Goal: Task Accomplishment & Management: Complete application form

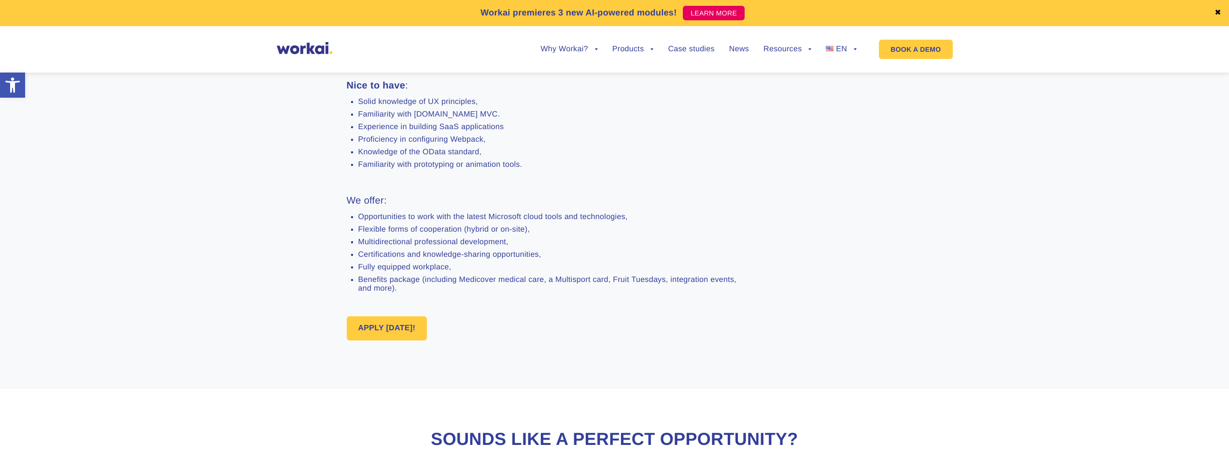
scroll to position [701, 0]
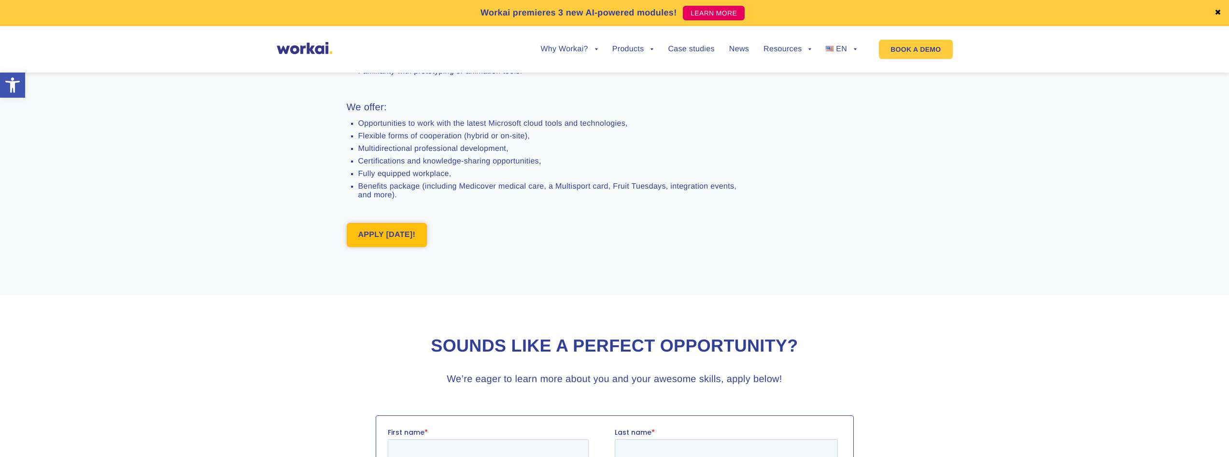
click at [382, 247] on link "APPLY [DATE]!" at bounding box center [387, 235] width 81 height 24
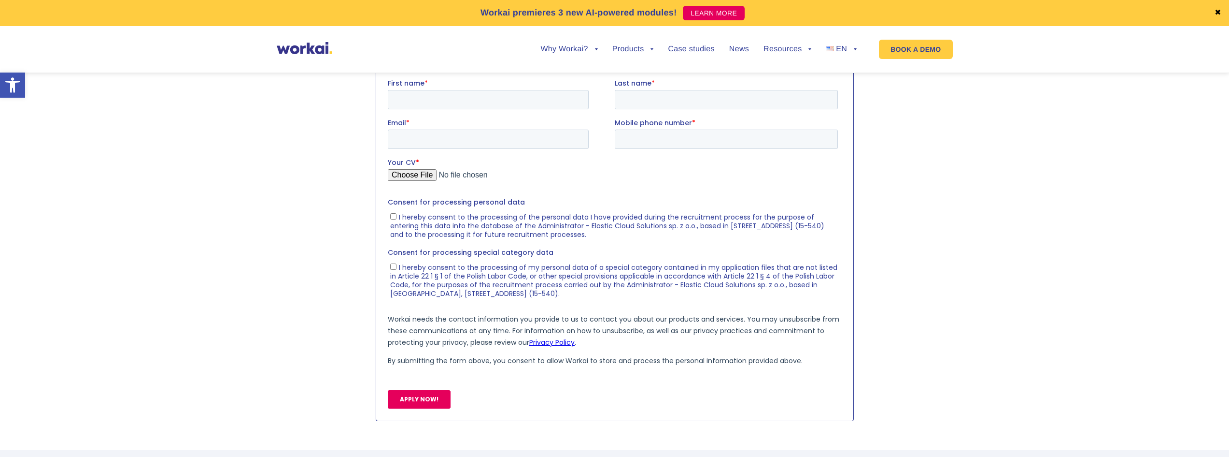
scroll to position [1051, 0]
click at [426, 98] on input "First name *" at bounding box center [487, 98] width 201 height 19
type input "Yigit Can"
type input "Sahin"
type input "[EMAIL_ADDRESS][DOMAIN_NAME]"
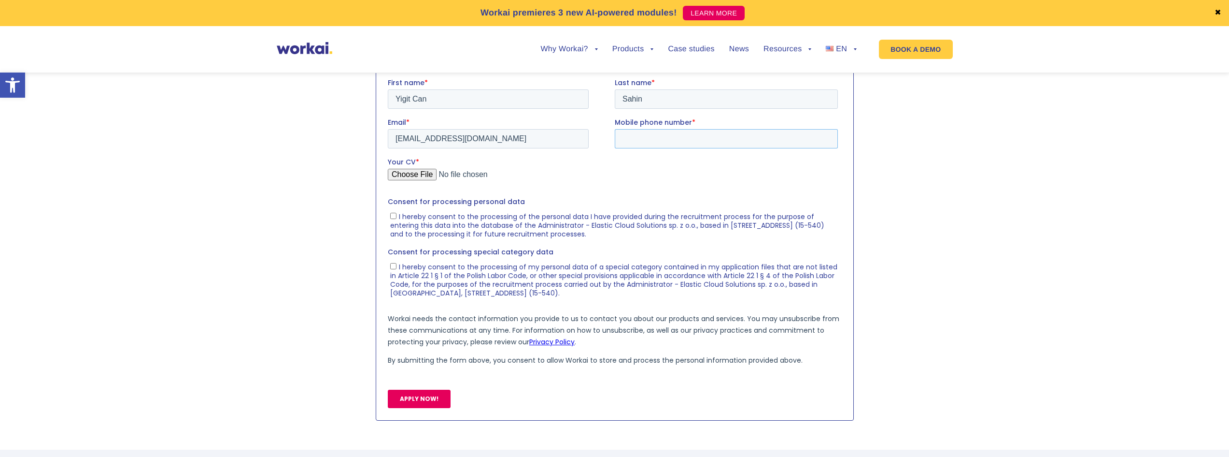
click at [675, 142] on input "Mobile phone number *" at bounding box center [725, 138] width 223 height 19
type input "[PHONE_NUMBER]"
click at [409, 176] on input "Your CV *" at bounding box center [612, 177] width 450 height 19
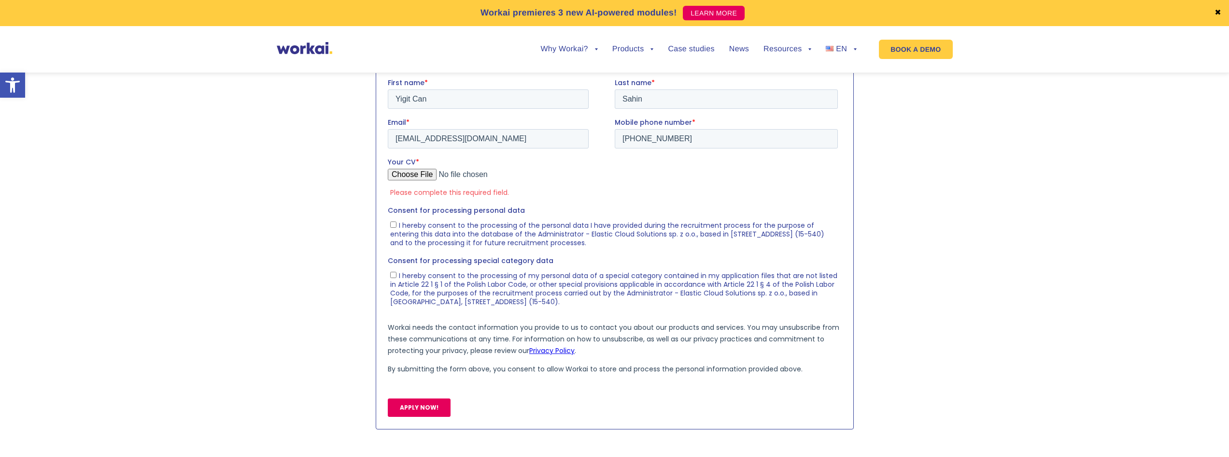
type input "C:\fakepath\yigit-can-sahin-resume-full-stack_en.pdf"
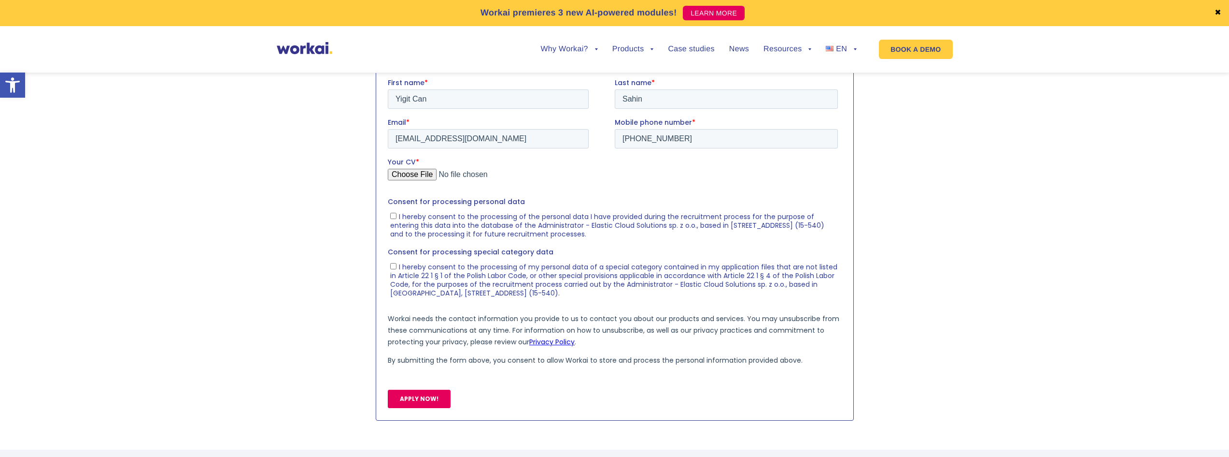
click at [422, 398] on input "APPLY NOW!" at bounding box center [418, 398] width 63 height 18
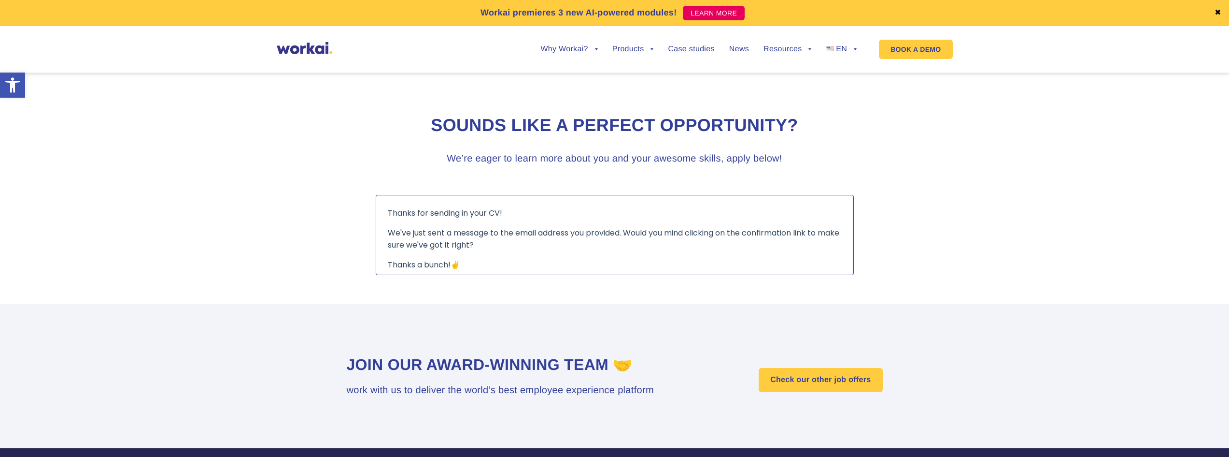
scroll to position [857, 0]
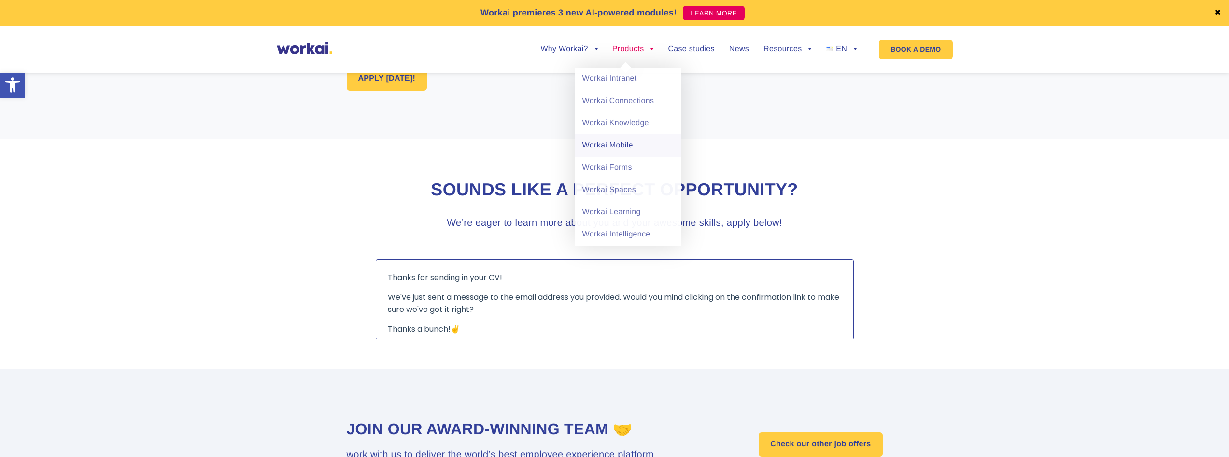
click at [626, 145] on link "Workai Mobile" at bounding box center [628, 145] width 106 height 22
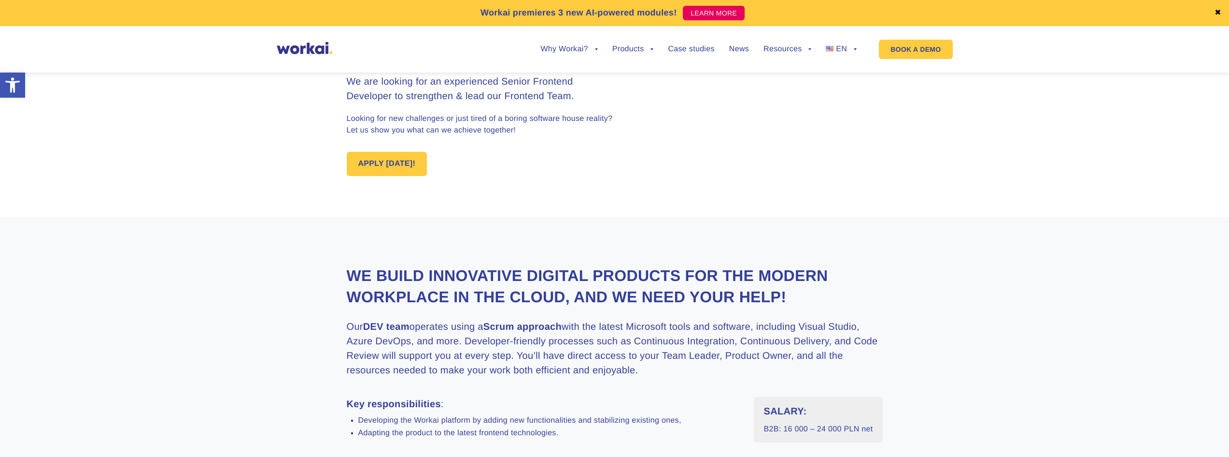
scroll to position [0, 0]
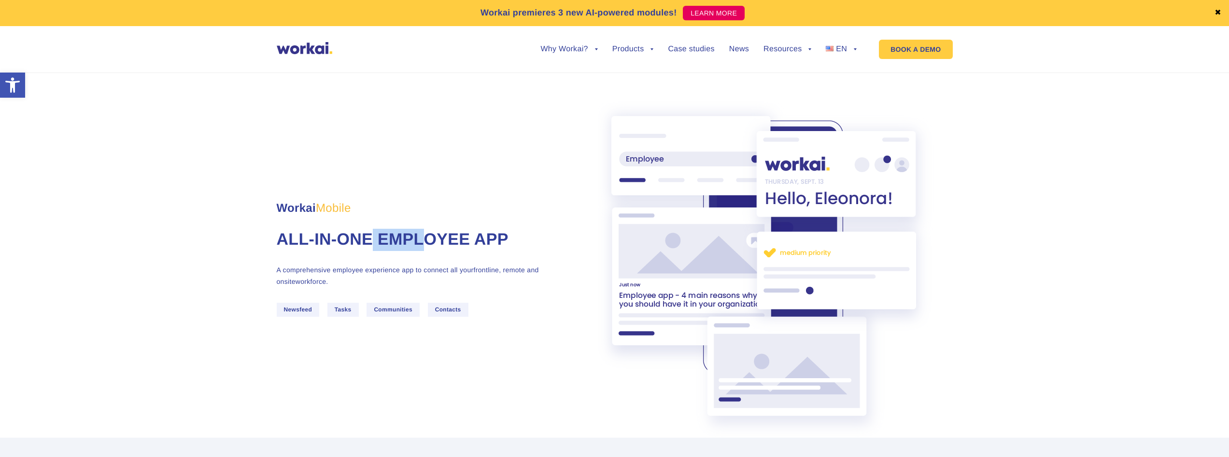
drag, startPoint x: 378, startPoint y: 239, endPoint x: 442, endPoint y: 241, distance: 64.3
click at [440, 241] on span "All-in-one Employee App" at bounding box center [393, 239] width 232 height 18
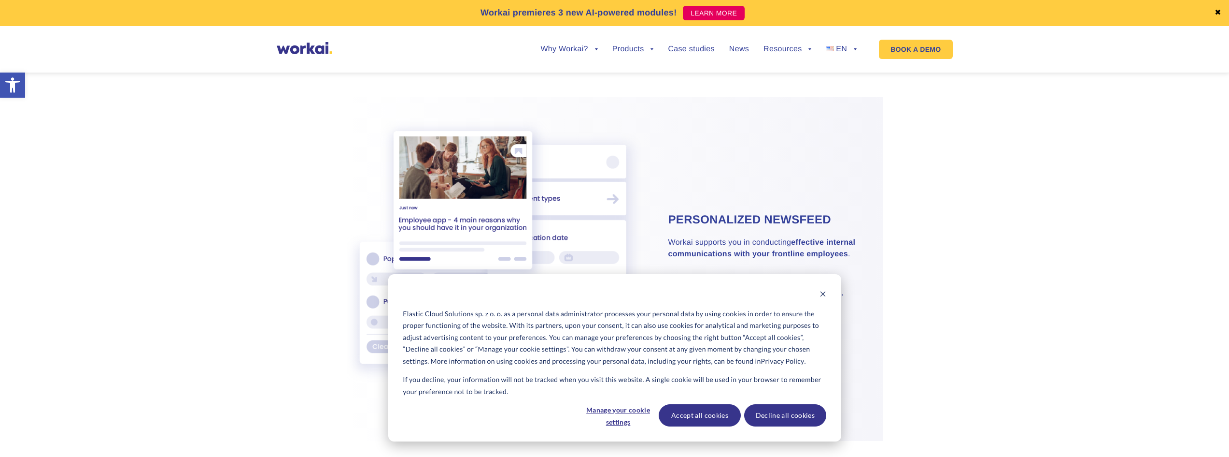
scroll to position [676, 0]
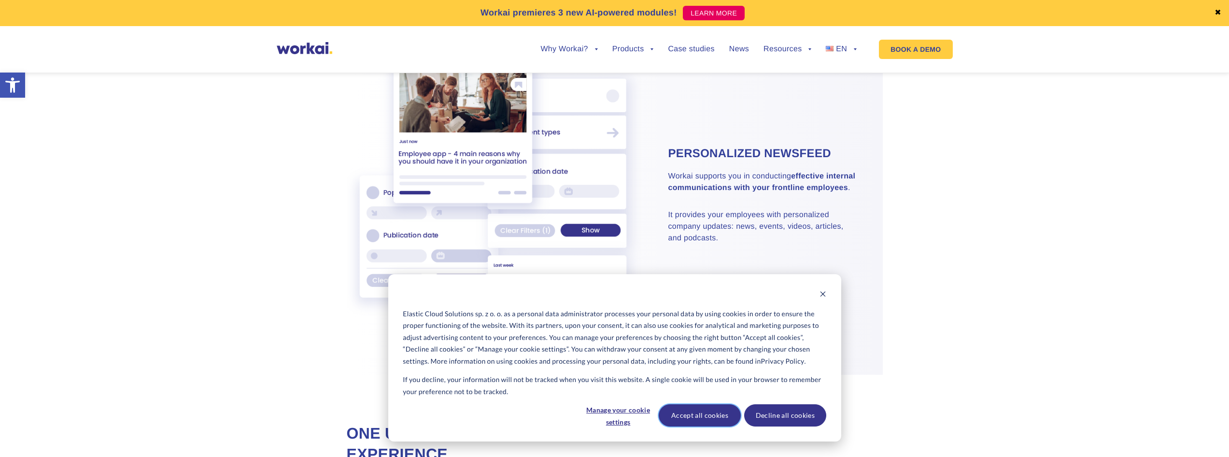
click at [707, 416] on button "Accept all cookies" at bounding box center [700, 415] width 82 height 22
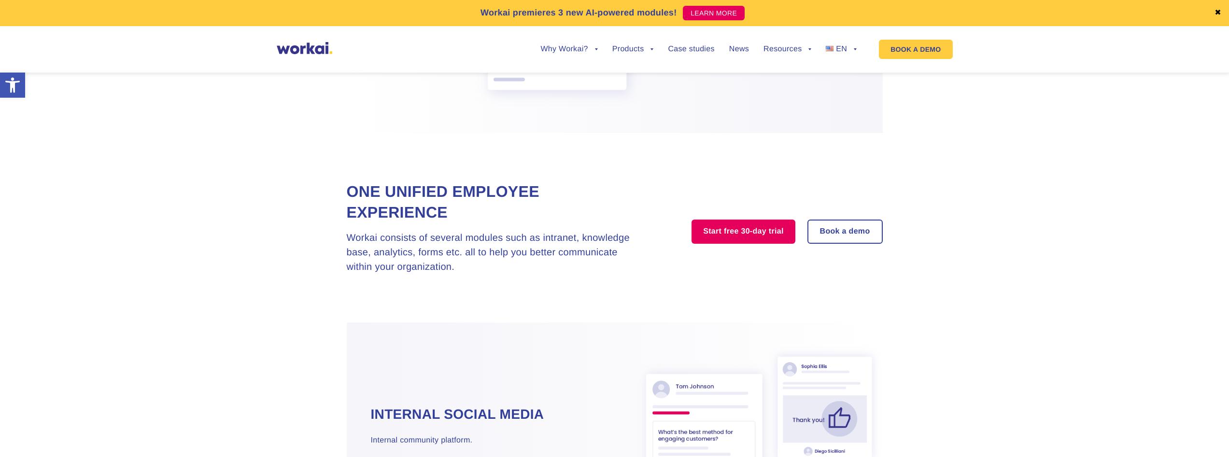
scroll to position [1159, 0]
